Goal: Task Accomplishment & Management: Manage account settings

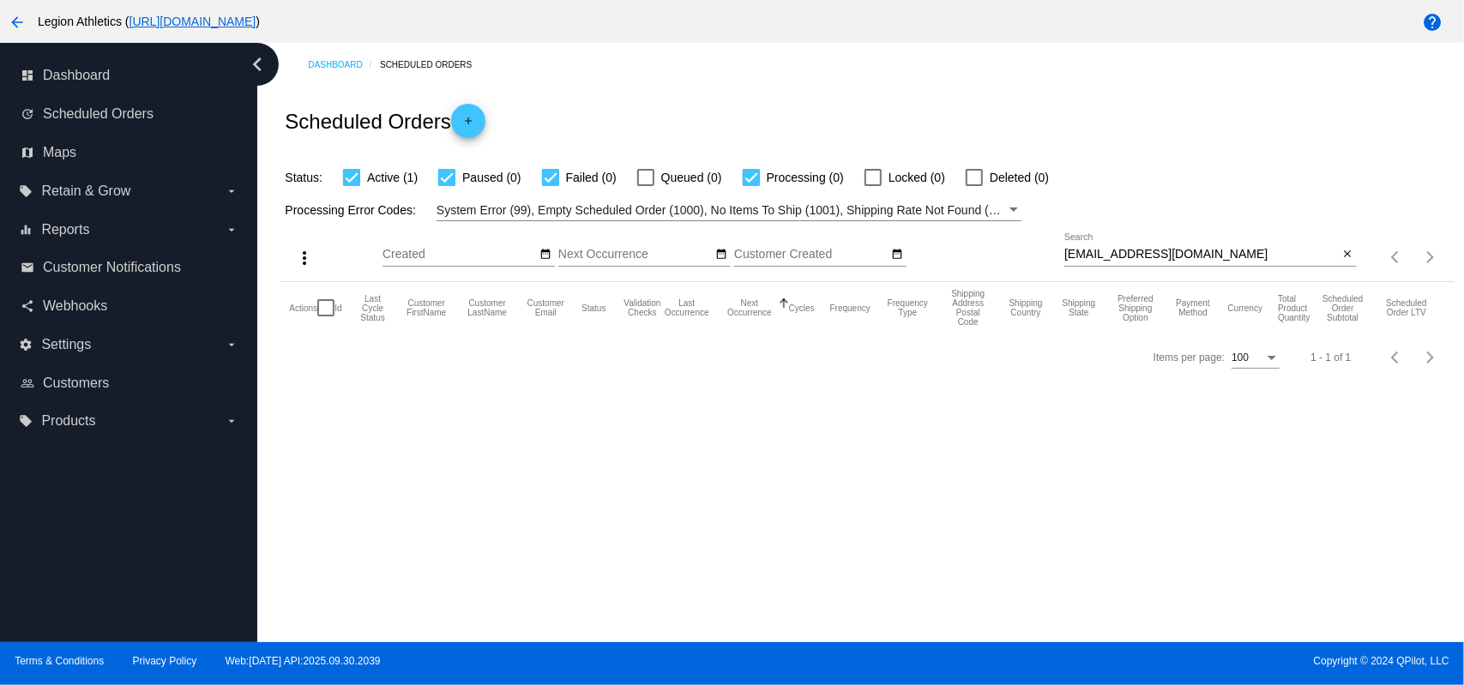
click at [1145, 260] on input "ccfleming4@gmail.com" at bounding box center [1201, 255] width 274 height 14
paste input "cassandra.kinnamon@gmail.com"
click at [1145, 260] on input "ccfleming4@cassandra.kinnamon@gmail.com.com" at bounding box center [1201, 255] width 274 height 14
click at [1122, 263] on div "ccfleming4@cassandra.kinnamon@gmail.com.com Search" at bounding box center [1201, 249] width 274 height 33
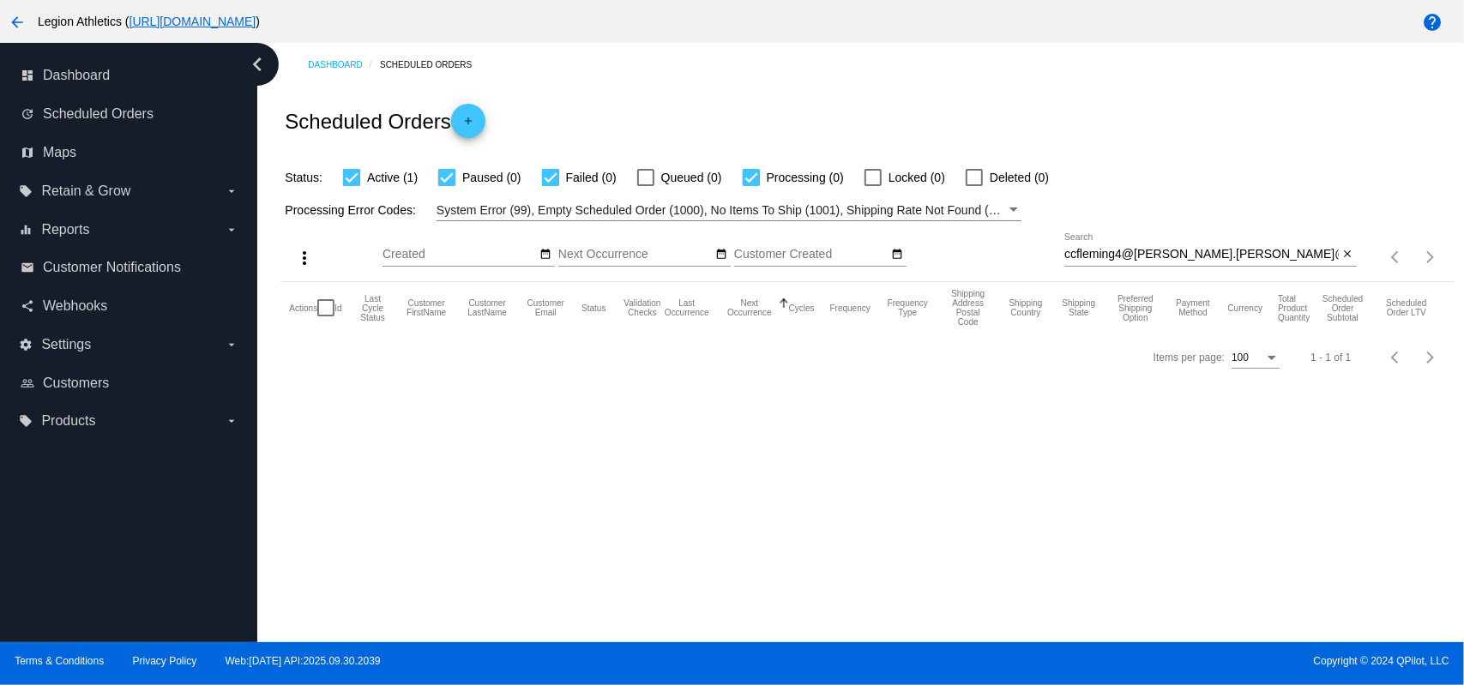
click at [1122, 263] on div "ccfleming4@cassandra.kinnamon@gmail.com.com Search" at bounding box center [1201, 249] width 274 height 33
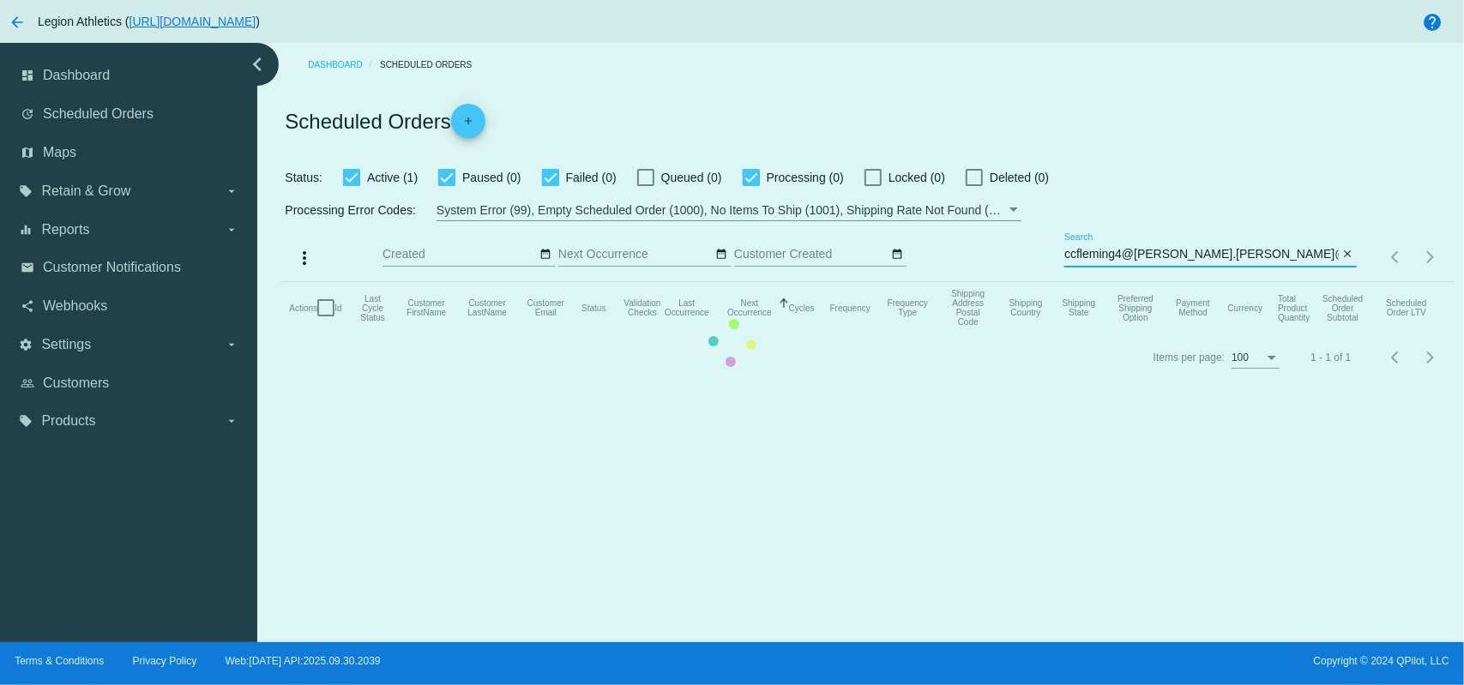
paste input "assandra.kinnamon@gmail"
type input "cassandra.kinnamon@gmail.com"
click at [1027, 282] on mat-table "Actions Id Last Cycle Status Customer FirstName Customer LastName Customer Emai…" at bounding box center [866, 307] width 1173 height 51
click at [924, 282] on mat-table "Actions Id Last Cycle Status Customer FirstName Customer LastName Customer Emai…" at bounding box center [866, 307] width 1173 height 51
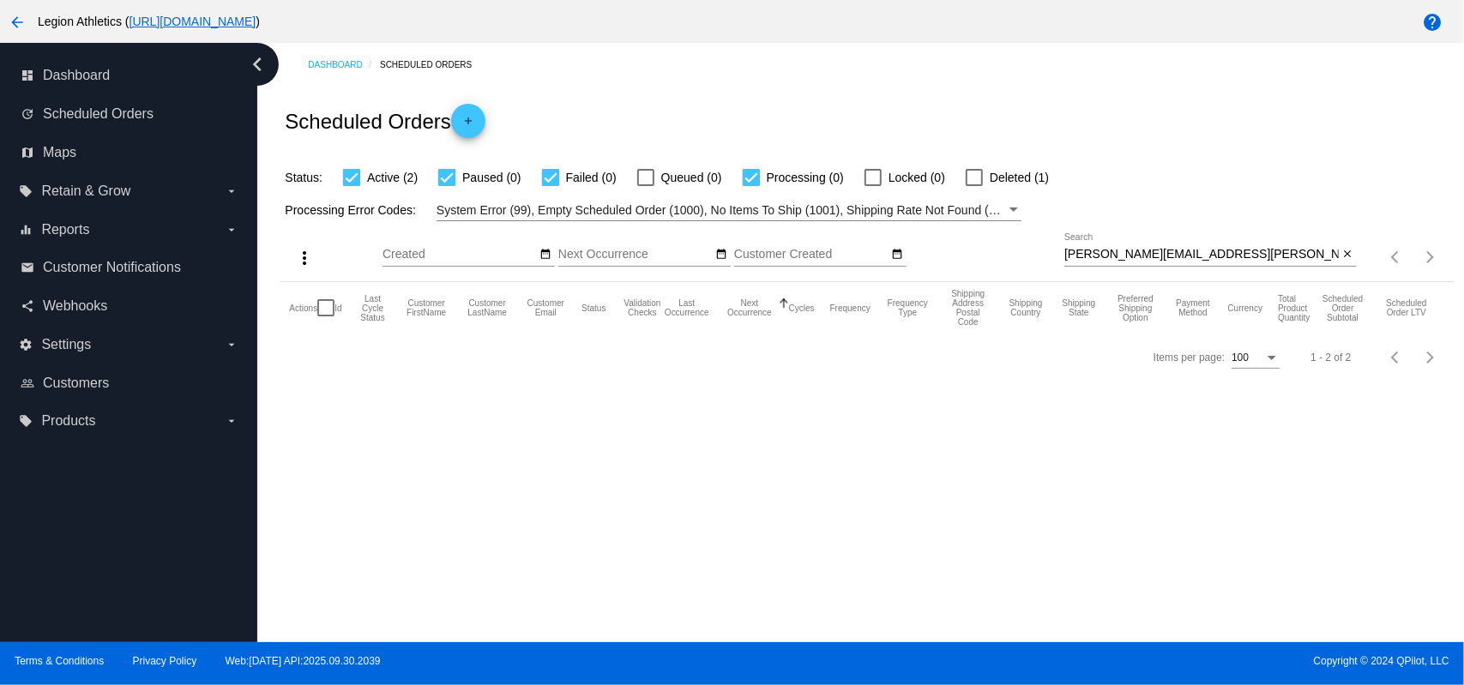
click at [842, 92] on div "Scheduled Orders add" at bounding box center [866, 121] width 1173 height 69
click at [1110, 260] on input "cassandra.kinnamon@gmail.com" at bounding box center [1201, 255] width 274 height 14
click at [908, 114] on div "Scheduled Orders add" at bounding box center [866, 121] width 1173 height 69
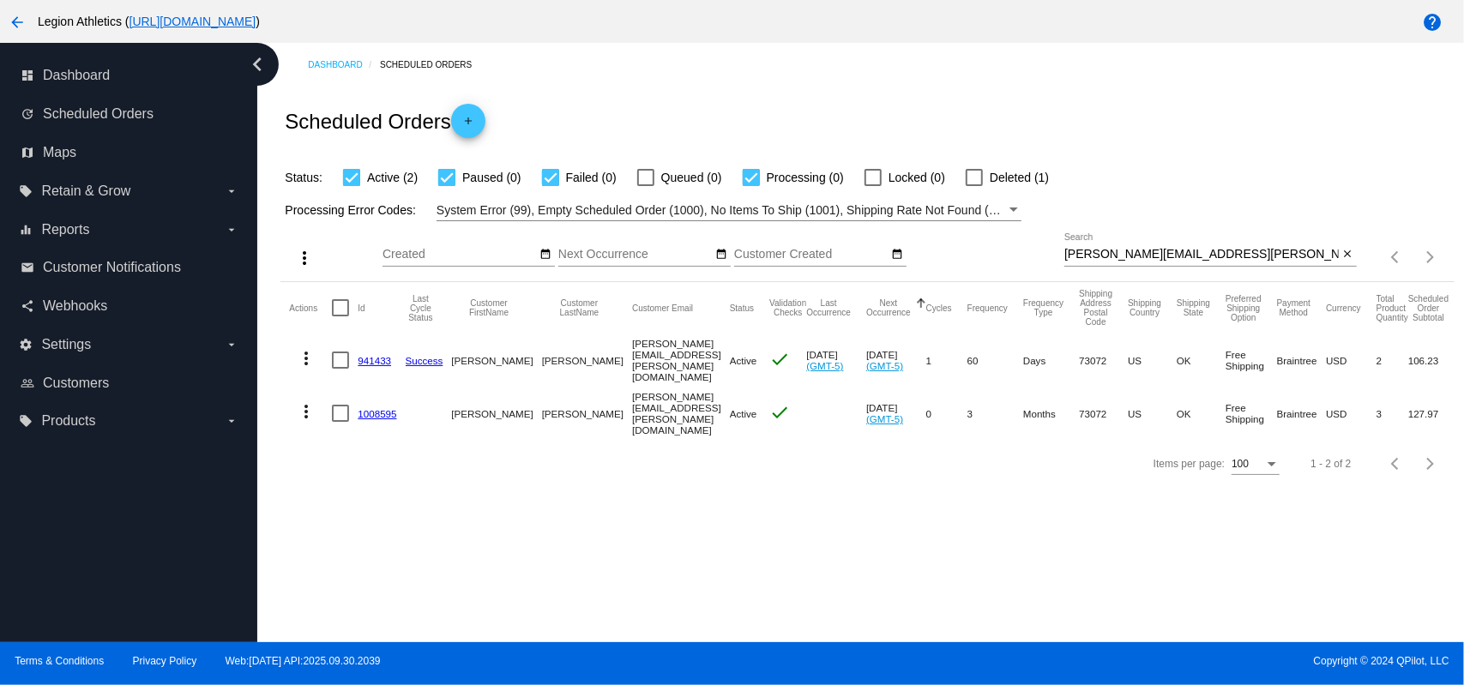
click at [314, 350] on mat-icon "more_vert" at bounding box center [306, 358] width 21 height 21
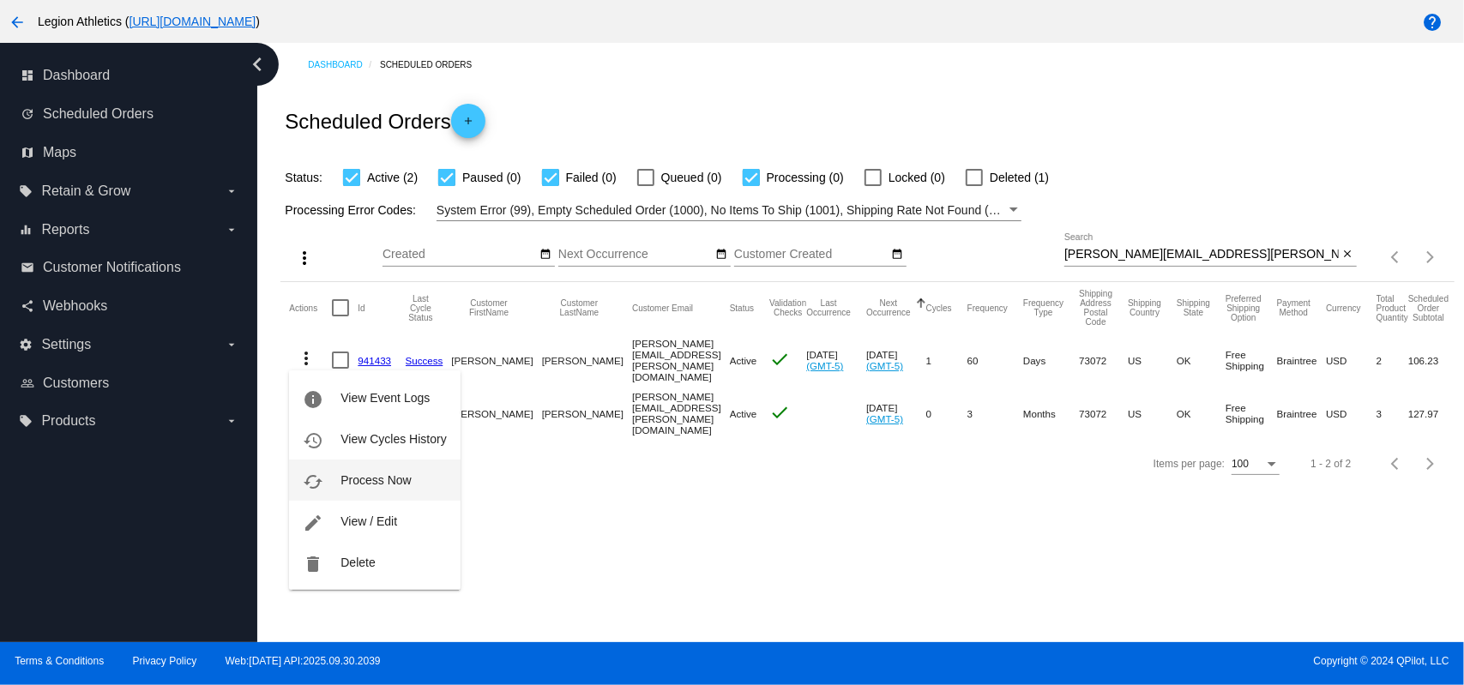
click at [406, 480] on span "Process Now" at bounding box center [375, 480] width 70 height 14
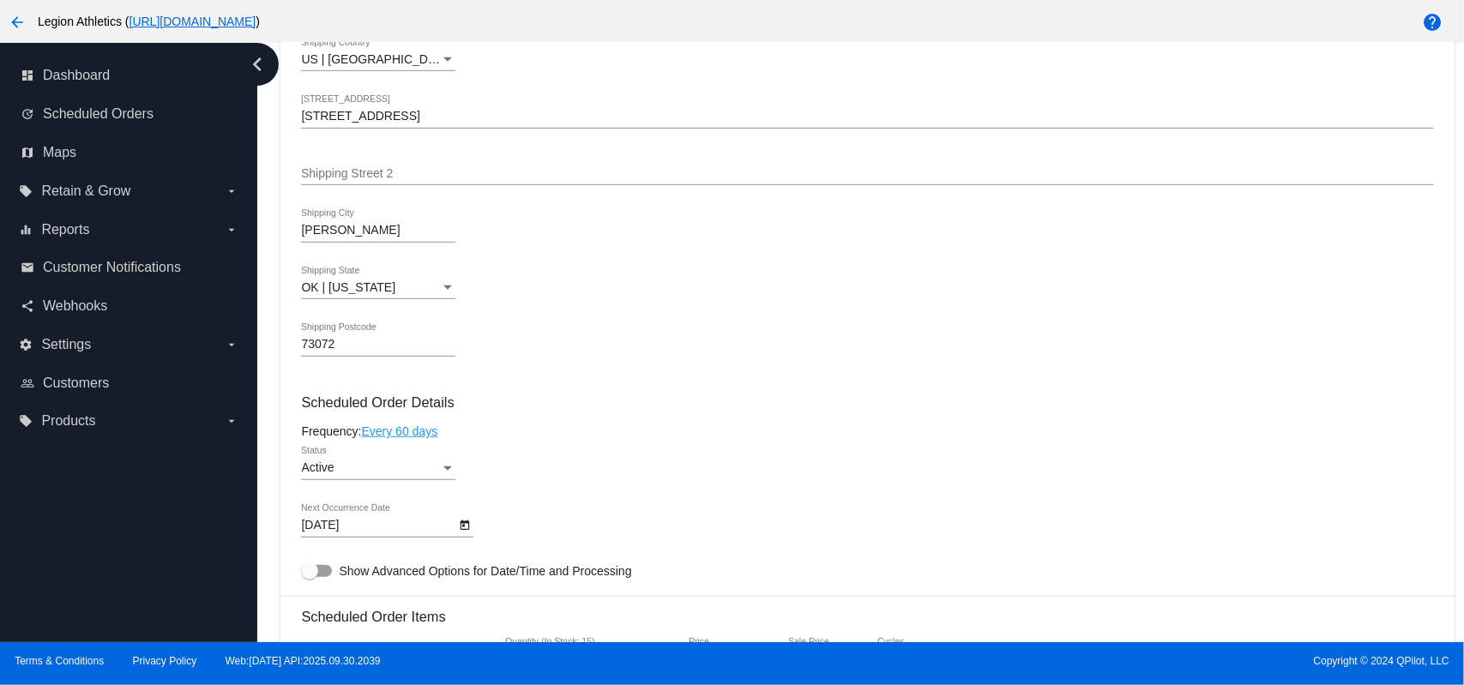
scroll to position [914, 0]
